Goal: Entertainment & Leisure: Browse casually

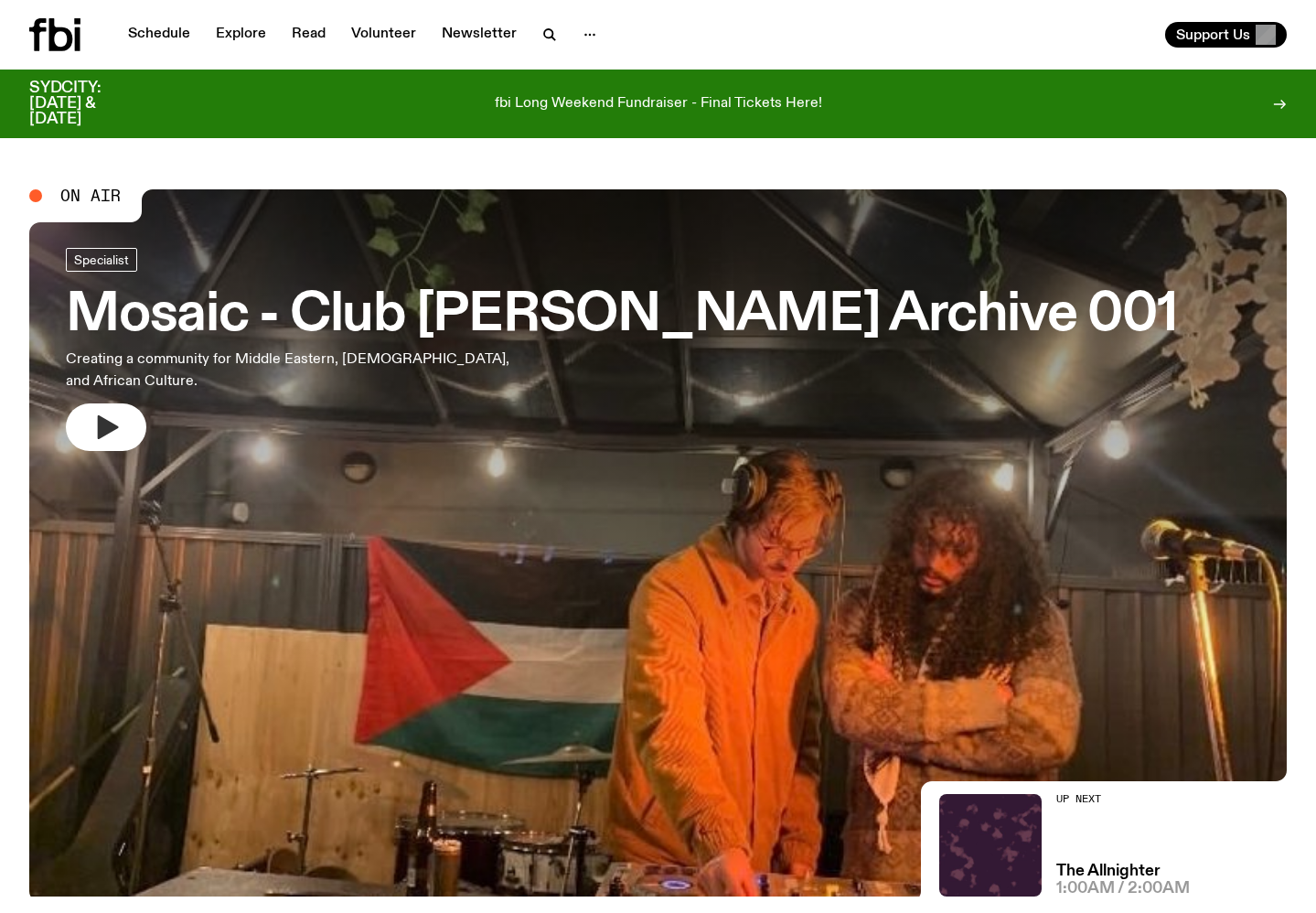
click at [128, 408] on button "button" at bounding box center [106, 427] width 80 height 48
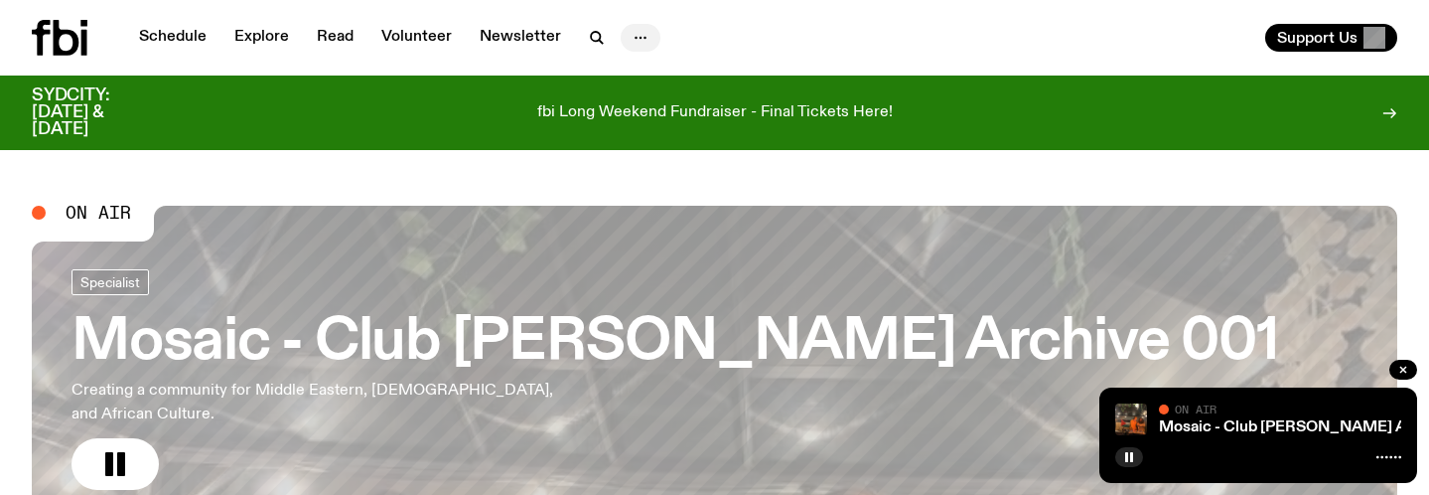
click at [638, 33] on icon "button" at bounding box center [641, 38] width 24 height 24
click at [649, 75] on link "About Us" at bounding box center [640, 80] width 99 height 28
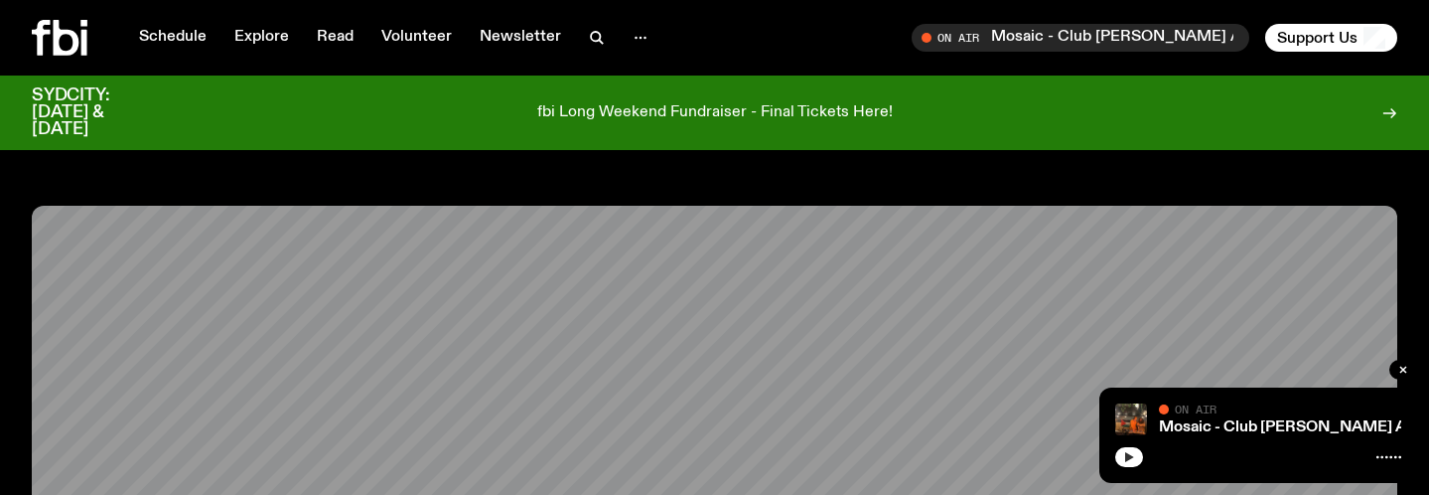
click at [1130, 455] on icon "button" at bounding box center [1129, 457] width 9 height 10
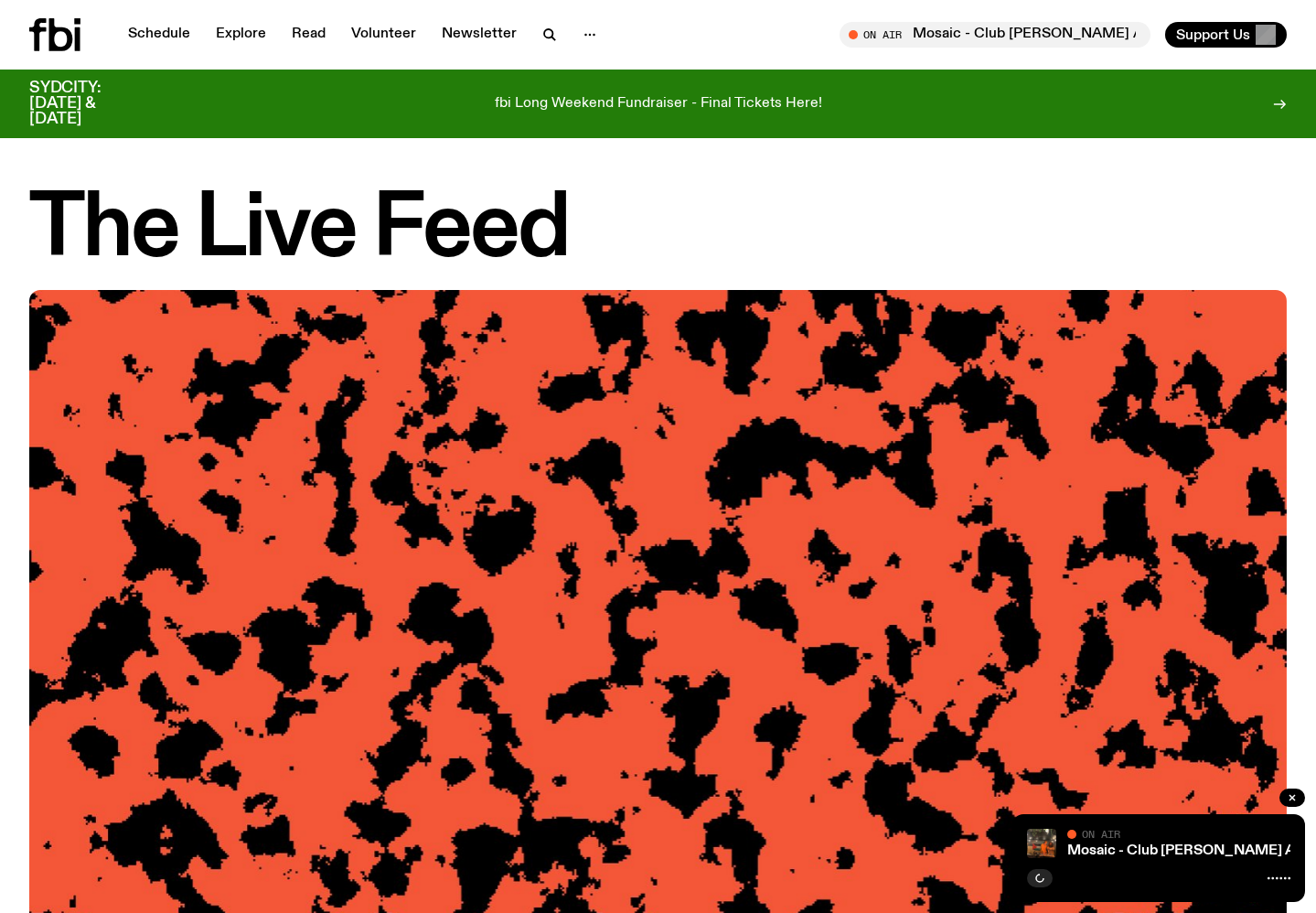
click at [431, 212] on h1 "The Live Feed" at bounding box center [658, 230] width 1258 height 82
click at [73, 17] on div "Schedule Explore Read Volunteer Newsletter On Air Mosaic - Club Jamel Archive 0…" at bounding box center [658, 34] width 1316 height 69
click at [64, 36] on icon at bounding box center [55, 35] width 52 height 33
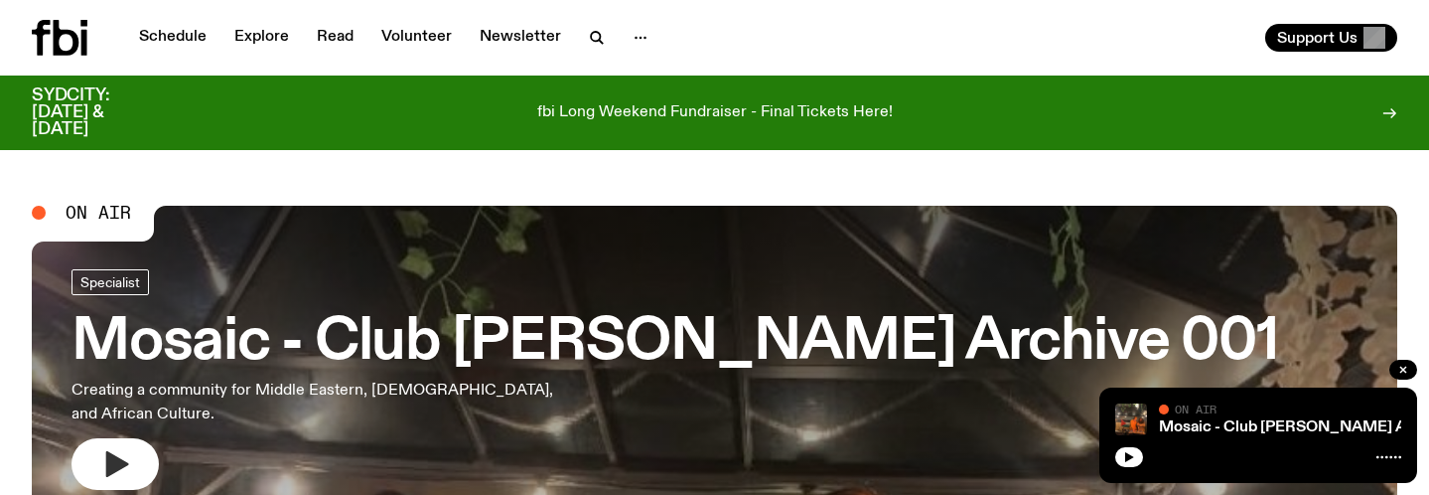
click at [133, 438] on button "button" at bounding box center [115, 464] width 87 height 52
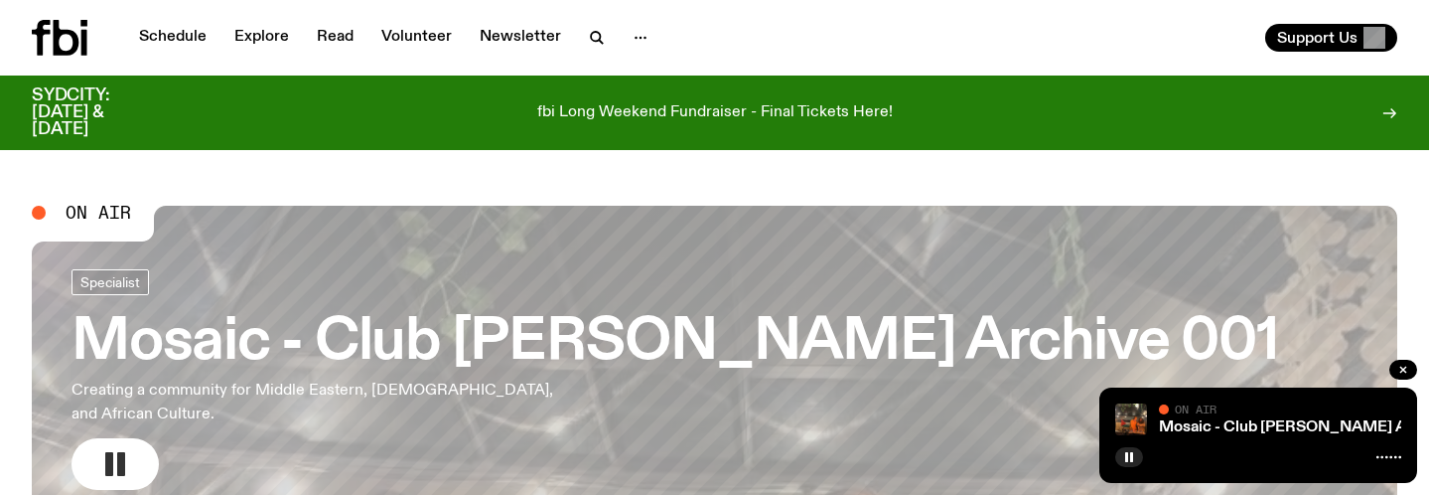
click at [113, 452] on rect "button" at bounding box center [109, 464] width 8 height 24
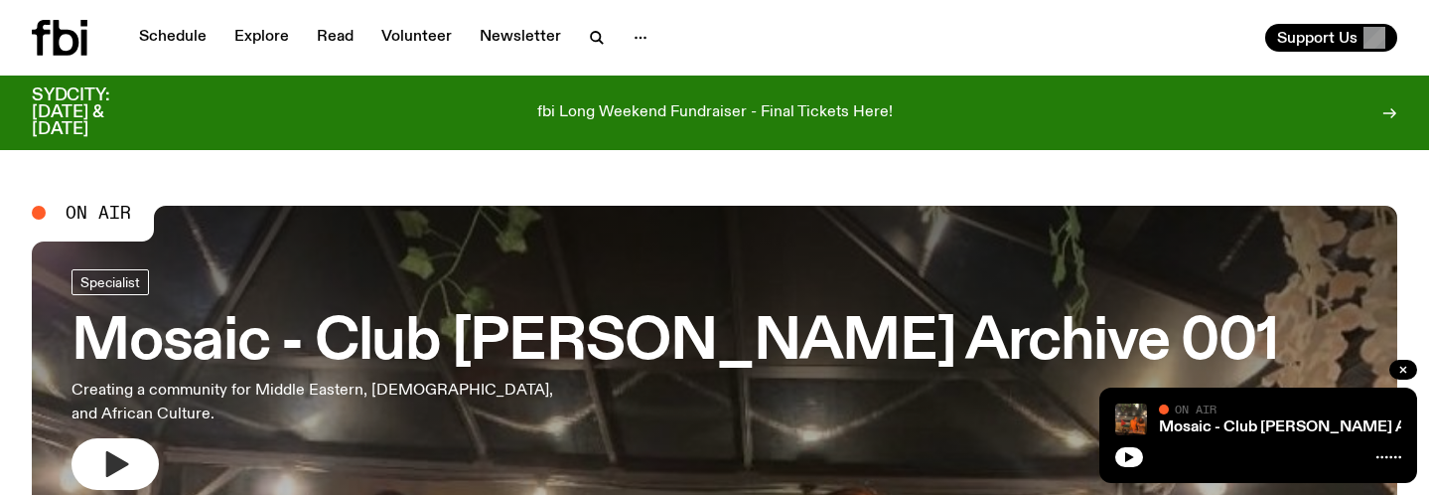
click at [113, 451] on icon "button" at bounding box center [117, 464] width 23 height 26
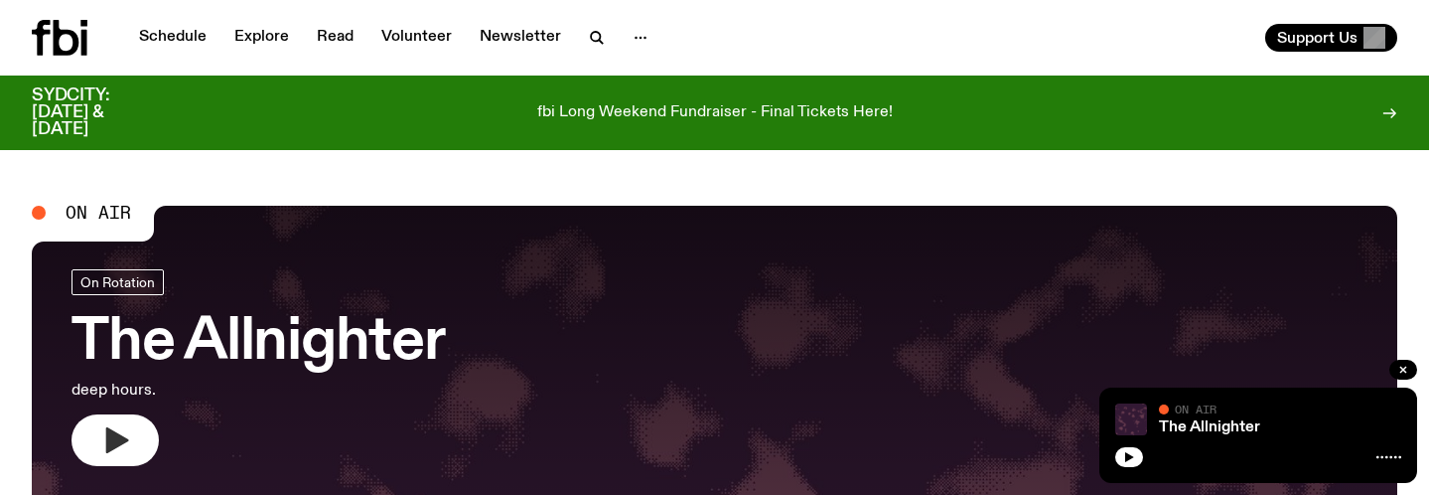
click at [89, 437] on button "button" at bounding box center [115, 440] width 87 height 52
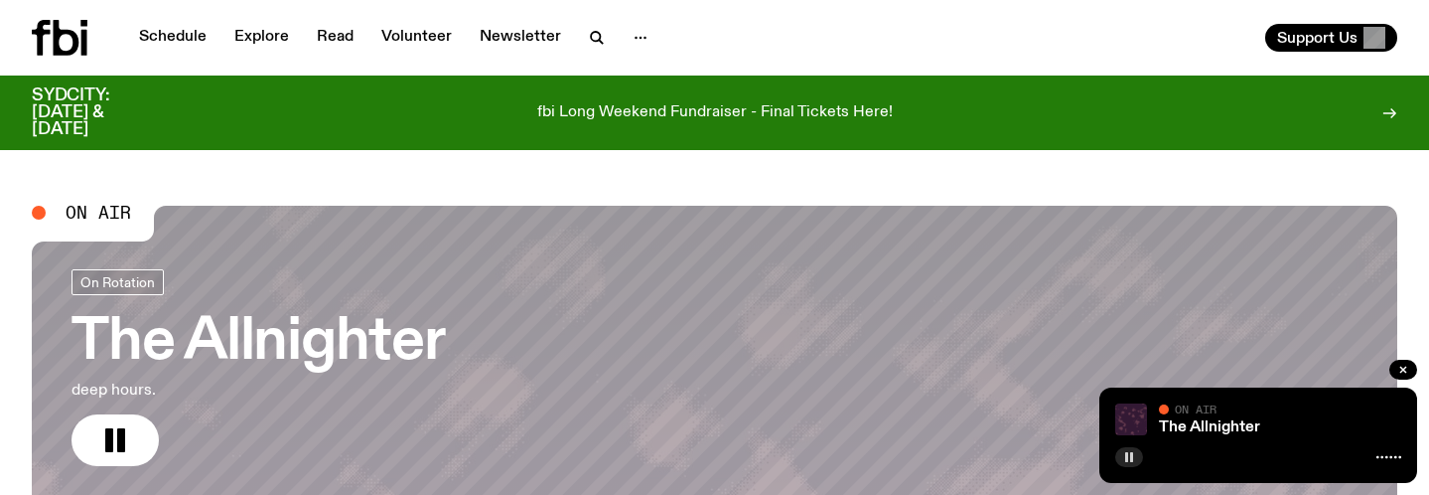
click at [1131, 453] on rect "button" at bounding box center [1131, 457] width 3 height 10
